Goal: Find specific page/section: Find specific page/section

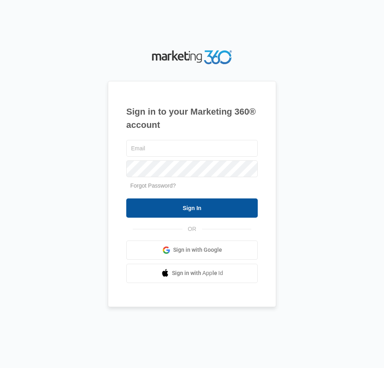
type input "[PERSON_NAME][EMAIL_ADDRESS][DOMAIN_NAME]"
click at [184, 212] on input "Sign In" at bounding box center [191, 207] width 131 height 19
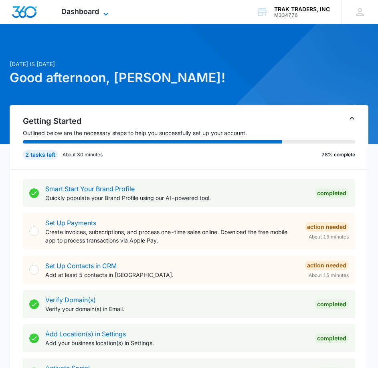
click at [104, 13] on icon at bounding box center [105, 13] width 5 height 3
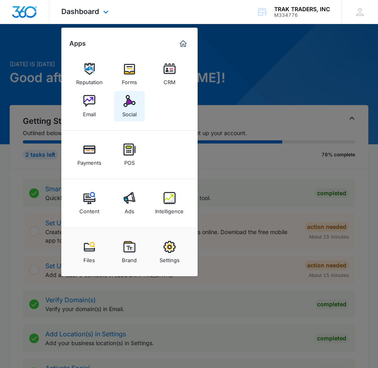
click at [135, 107] on div "Social" at bounding box center [129, 112] width 14 height 10
